Goal: Find specific fact: Find specific fact

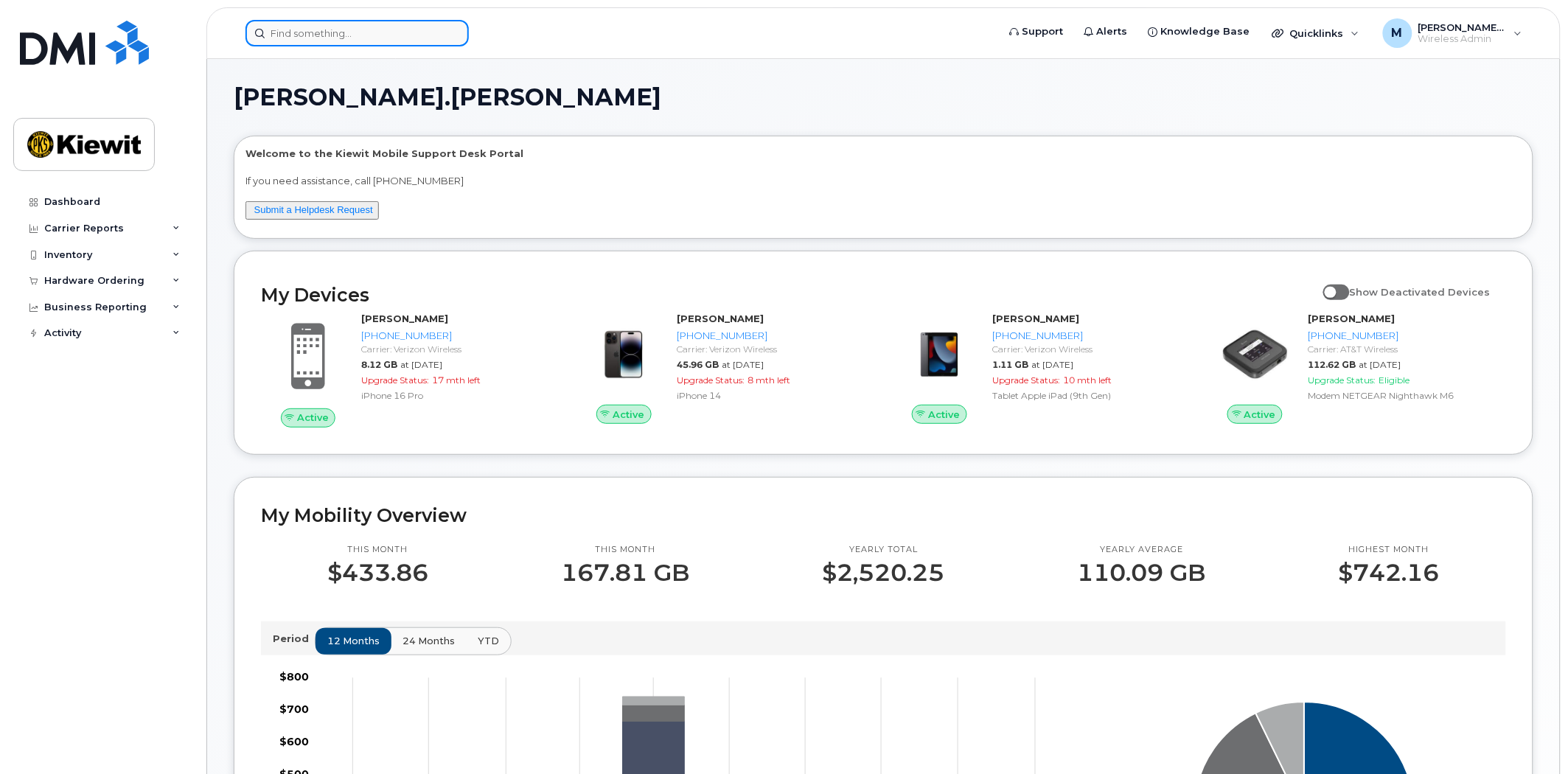
click at [296, 40] on input at bounding box center [357, 33] width 223 height 26
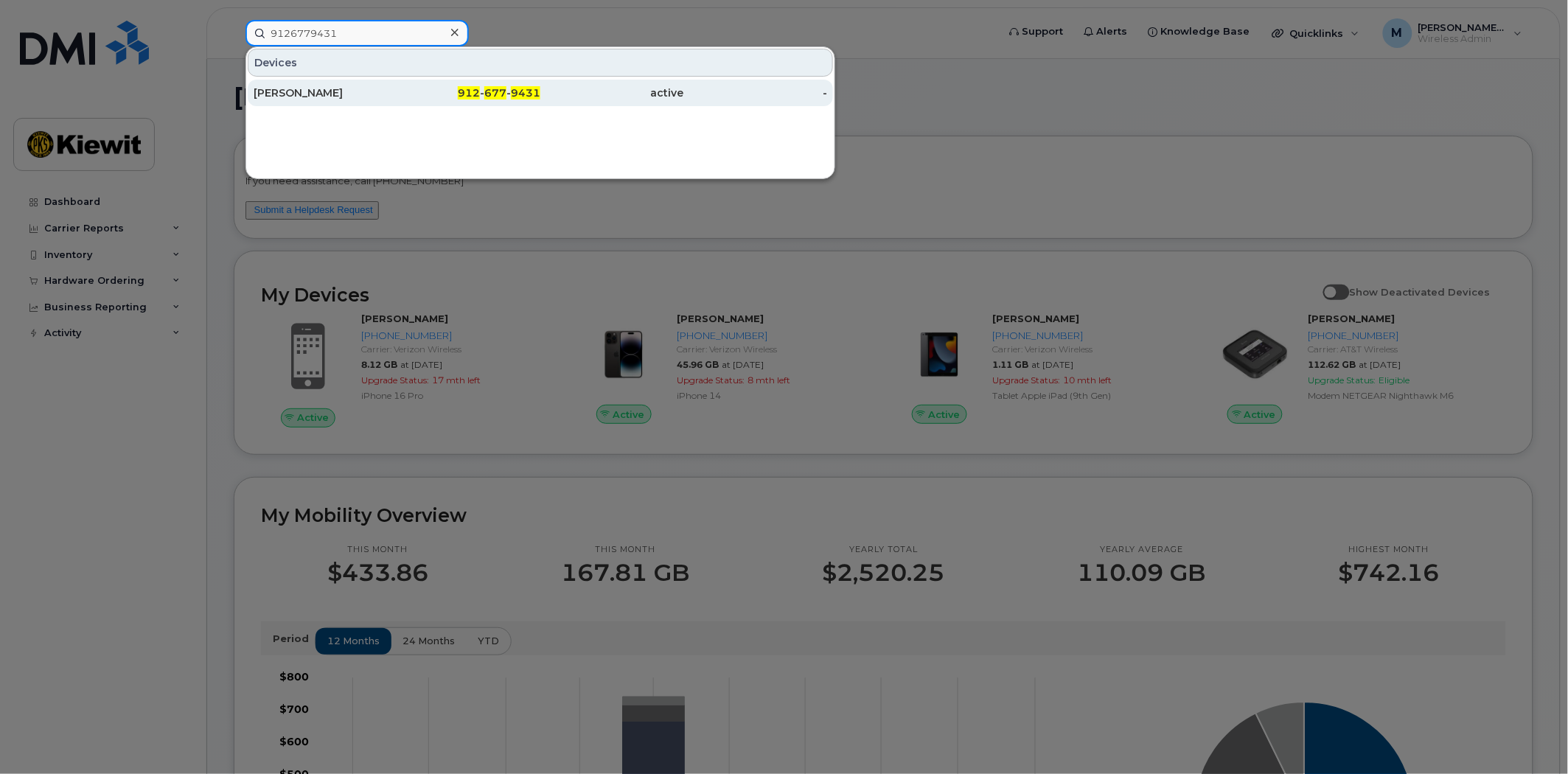
type input "9126779431"
click at [497, 93] on span "677" at bounding box center [495, 93] width 22 height 13
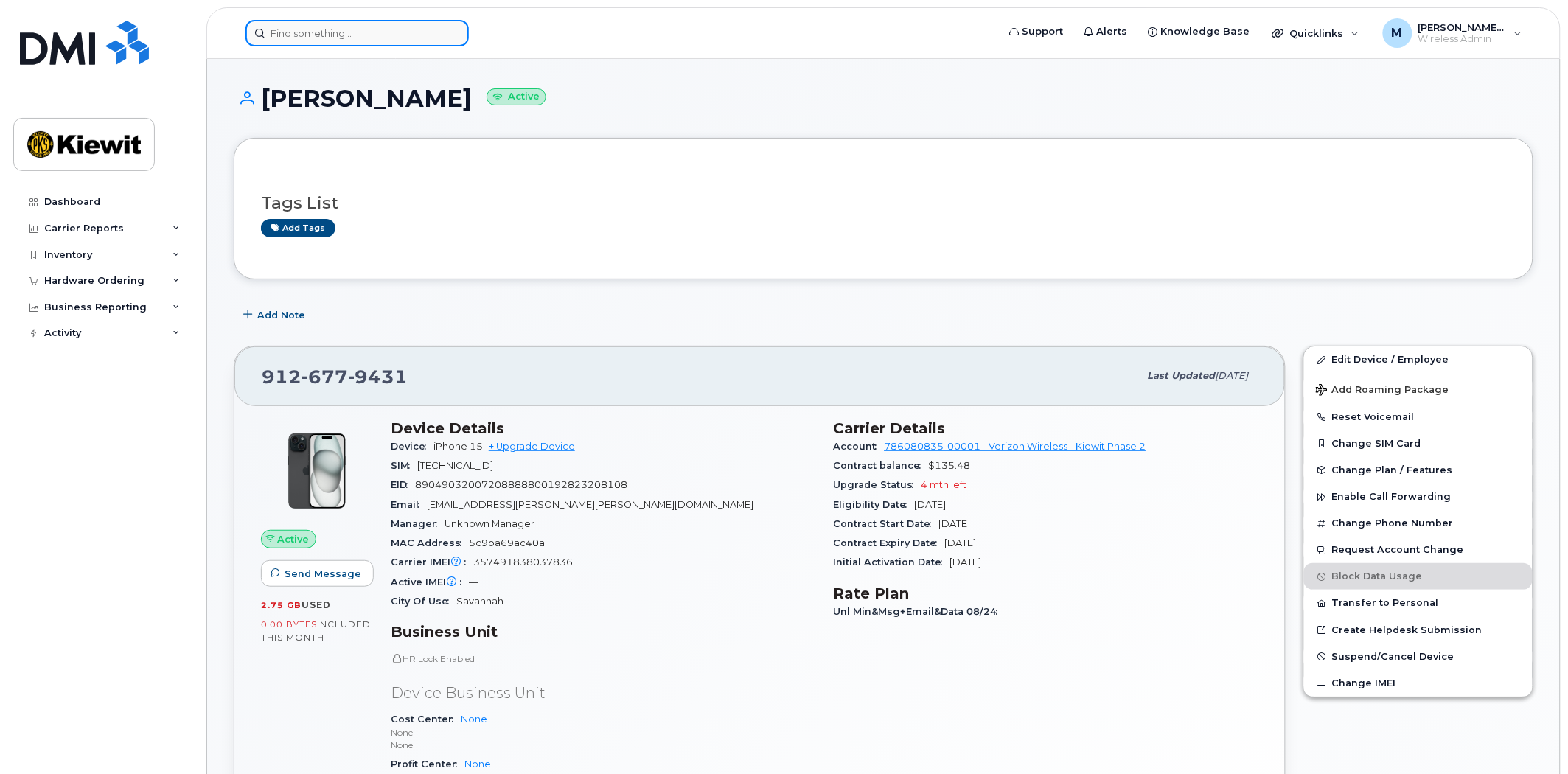
click at [346, 30] on input at bounding box center [357, 33] width 223 height 26
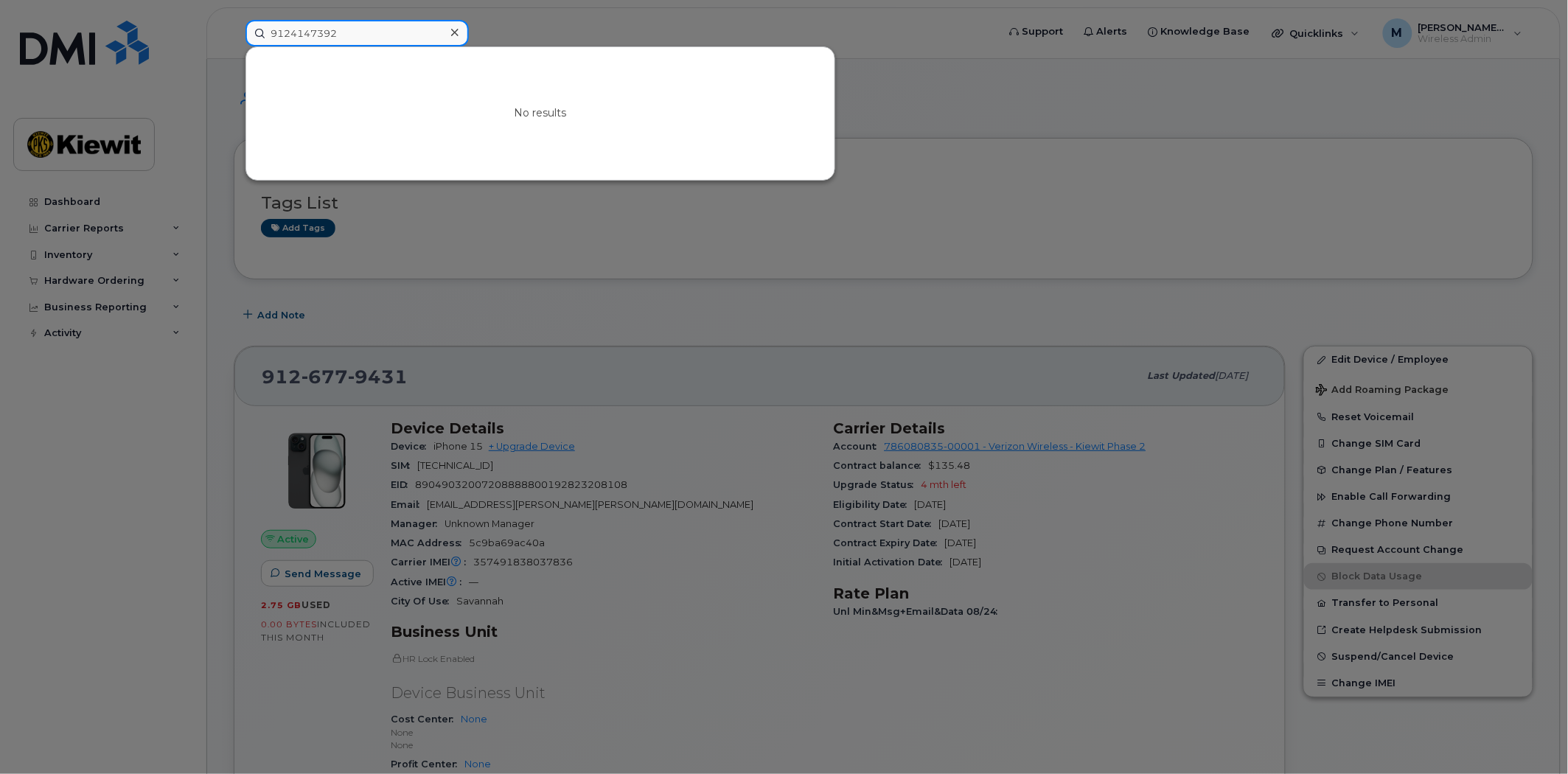
type input "9124147392"
click at [658, 254] on div at bounding box center [784, 387] width 1568 height 774
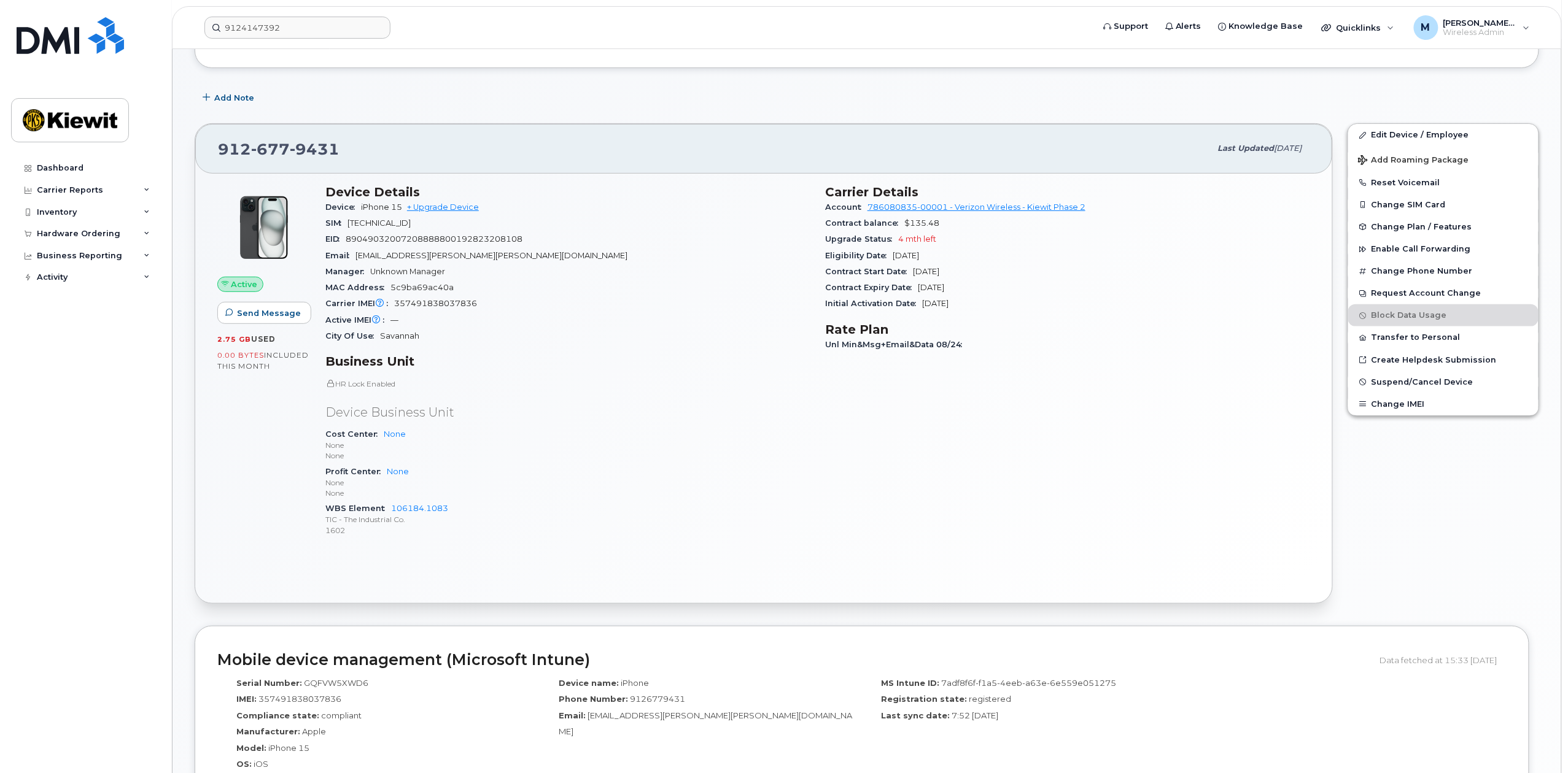
scroll to position [170, 0]
